Goal: Task Accomplishment & Management: Manage account settings

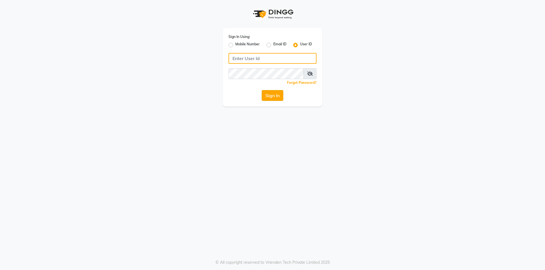
type input "[PERSON_NAME]"
click at [274, 101] on button "Sign In" at bounding box center [273, 95] width 22 height 11
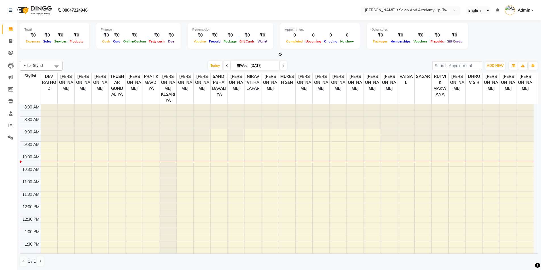
click at [403, 7] on div "Select Location × [PERSON_NAME]'s Salon And Academy [GEOGRAPHIC_DATA], Twin Star" at bounding box center [410, 11] width 99 height 8
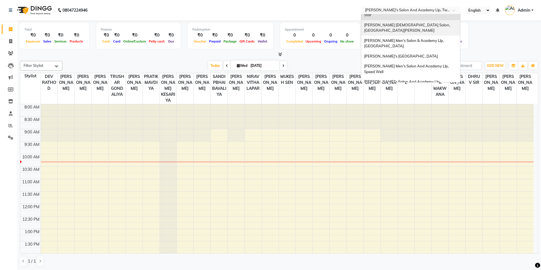
scroll to position [19, 0]
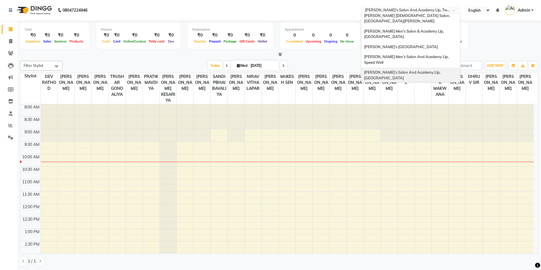
click at [427, 70] on span "[PERSON_NAME]'s Salon And Academy Llp, [GEOGRAPHIC_DATA]" at bounding box center [402, 75] width 77 height 10
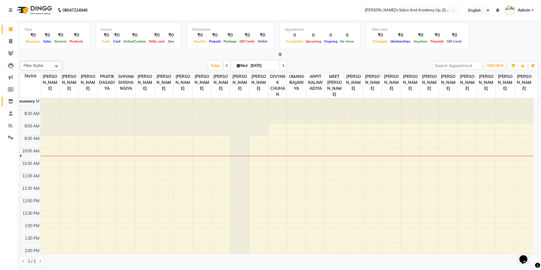
click at [11, 101] on icon at bounding box center [10, 101] width 5 height 4
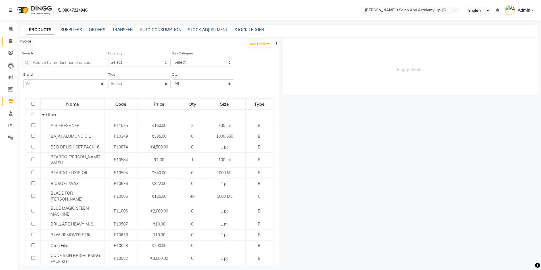
click at [11, 39] on icon at bounding box center [10, 41] width 3 height 4
select select "service"
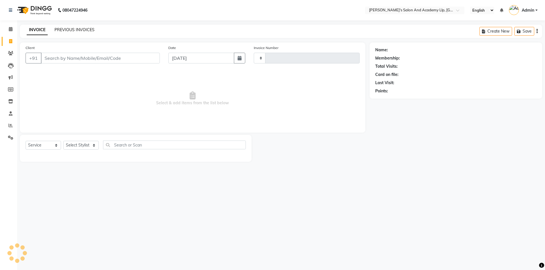
type input "11329"
select select "6983"
click at [79, 28] on link "PREVIOUS INVOICES" at bounding box center [74, 29] width 40 height 5
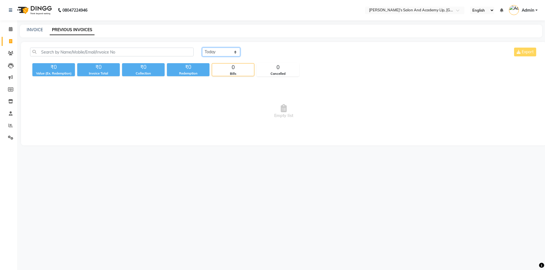
click at [230, 51] on select "Today Yesterday Custom Range" at bounding box center [221, 52] width 38 height 9
select select "yesterday"
click at [202, 48] on select "Today Yesterday Custom Range" at bounding box center [221, 52] width 38 height 9
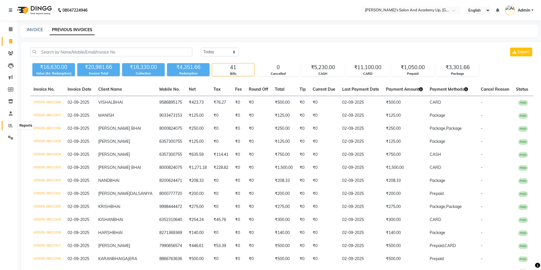
click at [12, 126] on icon at bounding box center [11, 125] width 4 height 4
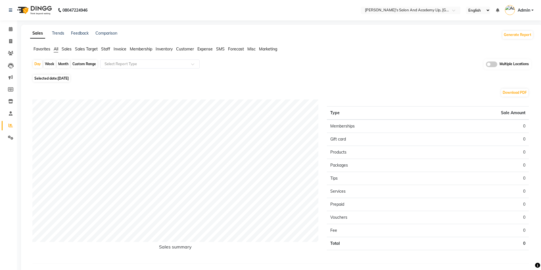
click at [202, 50] on span "Expense" at bounding box center [204, 49] width 15 height 5
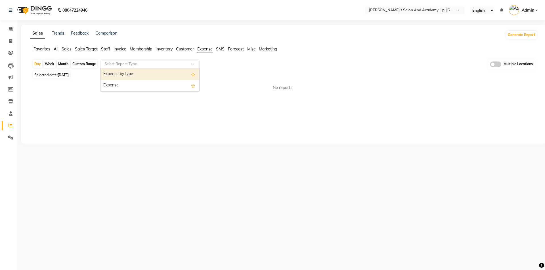
click at [123, 66] on input "text" at bounding box center [144, 64] width 82 height 6
click at [123, 76] on div "Expense by type" at bounding box center [149, 74] width 99 height 11
click at [70, 78] on span "Selected date: 03-09-2025" at bounding box center [51, 75] width 37 height 7
select select "9"
select select "2025"
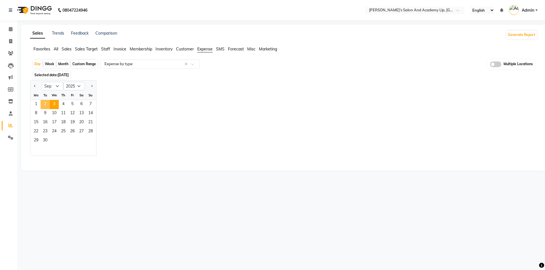
click at [47, 105] on span "2" at bounding box center [45, 104] width 9 height 9
select select "full_report"
select select "csv"
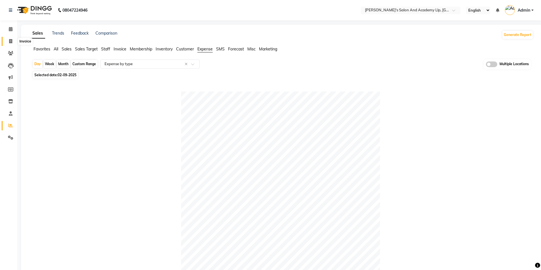
click at [11, 40] on icon at bounding box center [10, 41] width 3 height 4
select select "service"
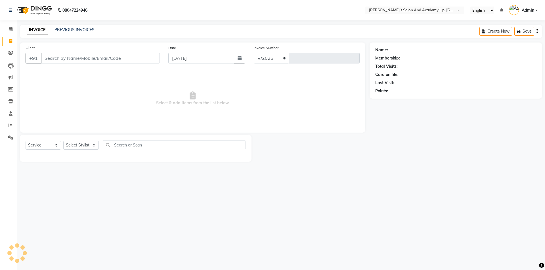
select select "6983"
type input "11329"
click at [72, 31] on link "PREVIOUS INVOICES" at bounding box center [74, 29] width 40 height 5
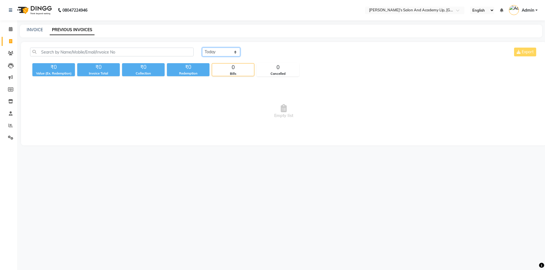
click at [218, 53] on select "Today Yesterday Custom Range" at bounding box center [221, 52] width 38 height 9
select select "yesterday"
click at [202, 48] on select "Today Yesterday Custom Range" at bounding box center [221, 52] width 38 height 9
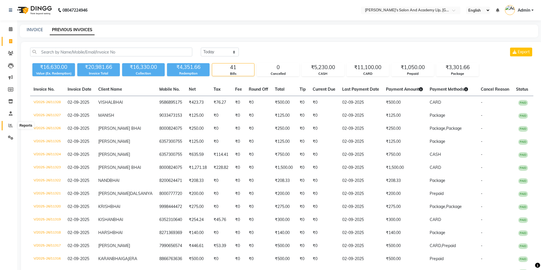
click at [8, 125] on span at bounding box center [11, 126] width 10 height 7
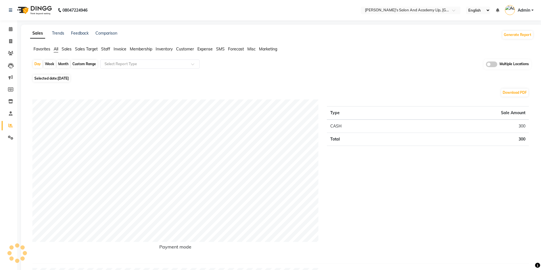
click at [203, 48] on span "Expense" at bounding box center [204, 49] width 15 height 5
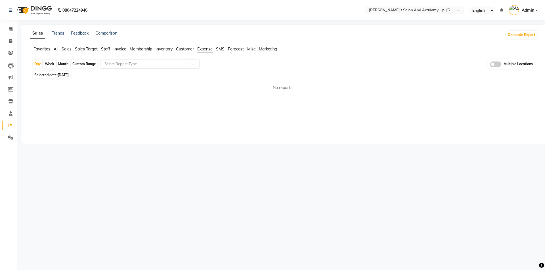
click at [108, 66] on input "text" at bounding box center [144, 64] width 82 height 6
click at [116, 74] on div "Expense by type" at bounding box center [149, 74] width 99 height 11
drag, startPoint x: 70, startPoint y: 71, endPoint x: 69, endPoint y: 75, distance: 4.1
click at [70, 72] on div "Day Week Month Custom Range Select Report Type × Expense by type × Multiple Loc…" at bounding box center [283, 74] width 507 height 30
drag, startPoint x: 69, startPoint y: 75, endPoint x: 70, endPoint y: 79, distance: 3.5
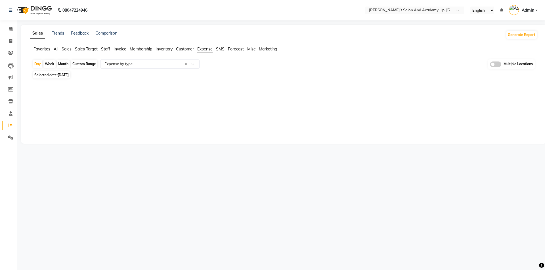
click at [69, 75] on span "[DATE]" at bounding box center [63, 75] width 11 height 4
select select "9"
select select "2025"
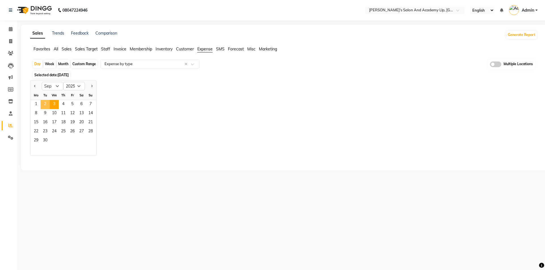
click at [41, 104] on span "2" at bounding box center [45, 104] width 9 height 9
select select "full_report"
select select "csv"
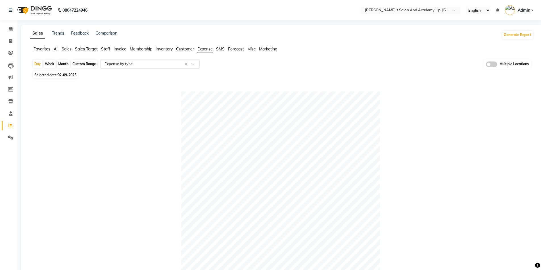
click at [127, 68] on div "Select Report Type × Expense by type ×" at bounding box center [149, 64] width 99 height 9
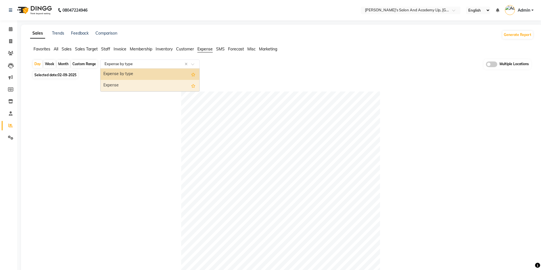
click at [125, 82] on div "Expense" at bounding box center [149, 85] width 99 height 11
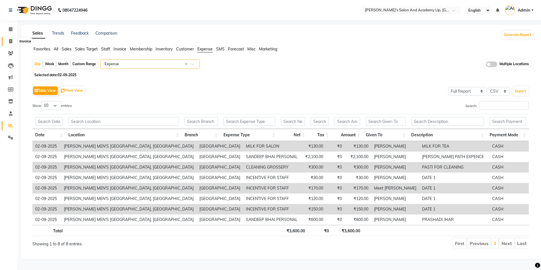
click at [9, 42] on icon at bounding box center [10, 41] width 3 height 4
select select "service"
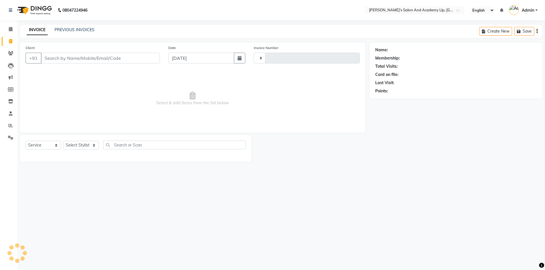
type input "11330"
select select "6983"
select select "membership"
click at [75, 29] on link "PREVIOUS INVOICES" at bounding box center [74, 29] width 40 height 5
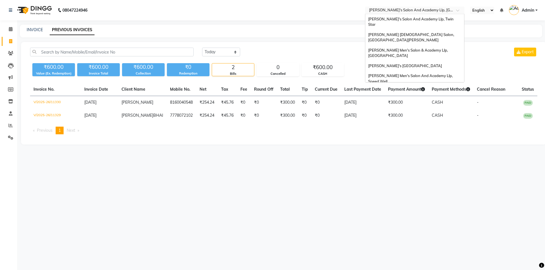
click at [396, 13] on div "Select Location × Sandy Men's Salon And Academy Llp, University Road" at bounding box center [414, 11] width 99 height 8
